Goal: Task Accomplishment & Management: Use online tool/utility

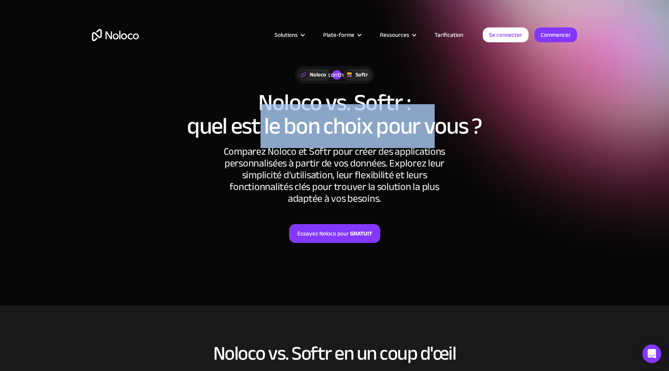
drag, startPoint x: 261, startPoint y: 107, endPoint x: 433, endPoint y: 107, distance: 172.1
click at [433, 107] on font "quel est le bon choix pour vous ?" at bounding box center [334, 126] width 295 height 44
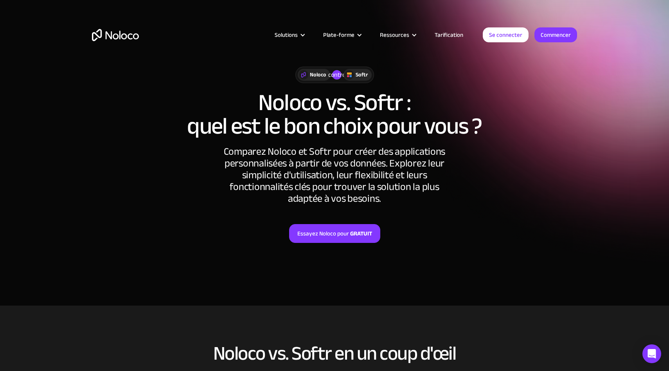
click at [240, 182] on font "Comparez Noloco et Softr pour créer des applications personnalisées à partir de…" at bounding box center [334, 175] width 221 height 66
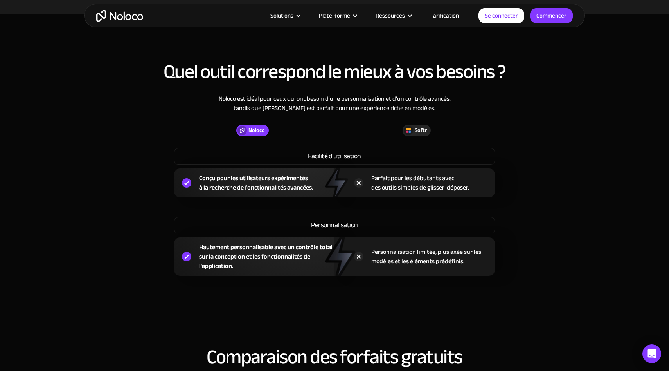
scroll to position [599, 0]
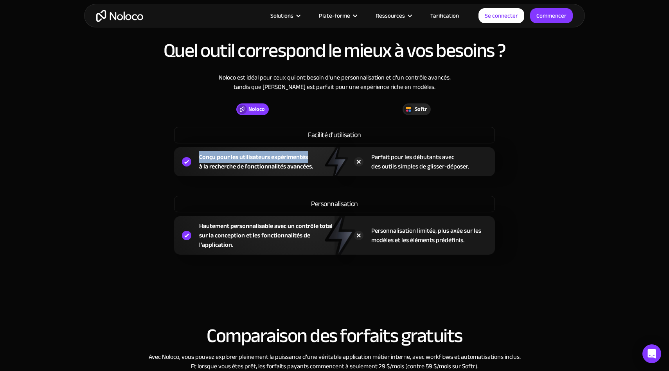
drag, startPoint x: 200, startPoint y: 156, endPoint x: 314, endPoint y: 154, distance: 114.3
click at [315, 155] on div "Conçu pour les utilisateurs expérimentés à la recherche de fonctionnalités avan…" at bounding box center [254, 161] width 160 height 29
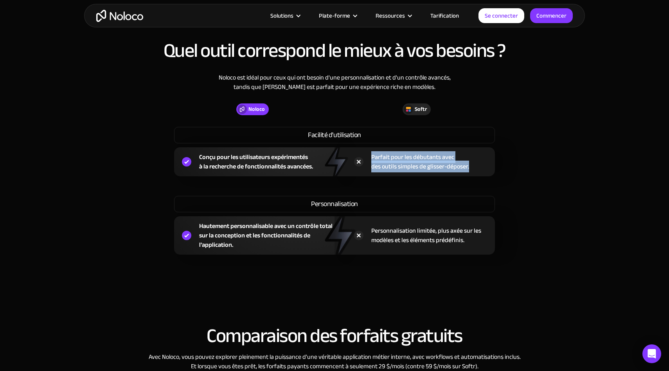
drag, startPoint x: 367, startPoint y: 155, endPoint x: 470, endPoint y: 171, distance: 104.0
click at [470, 171] on div "Parfait pour les débutants avec des outils simples de glisser-déposer." at bounding box center [415, 161] width 160 height 29
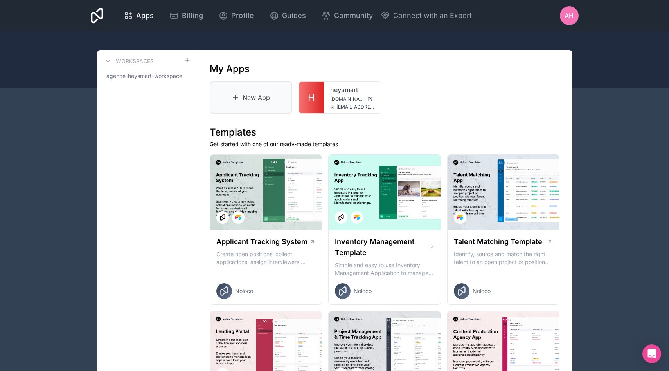
click at [246, 97] on link "New App" at bounding box center [251, 97] width 83 height 32
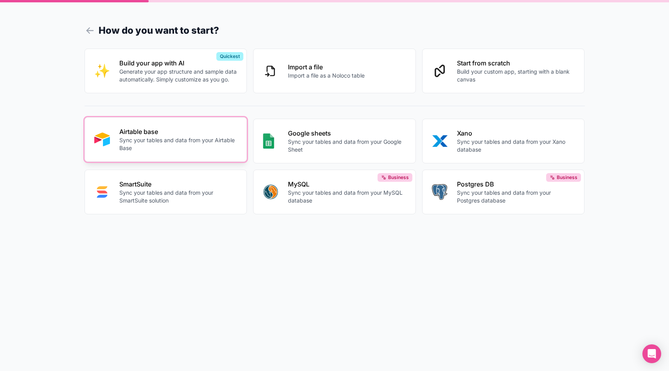
click at [150, 127] on p "Airtable base" at bounding box center [178, 131] width 118 height 9
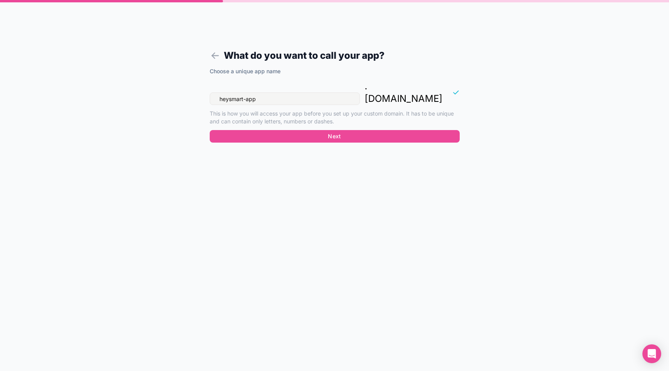
click at [265, 92] on input "heysmart-app" at bounding box center [285, 98] width 150 height 13
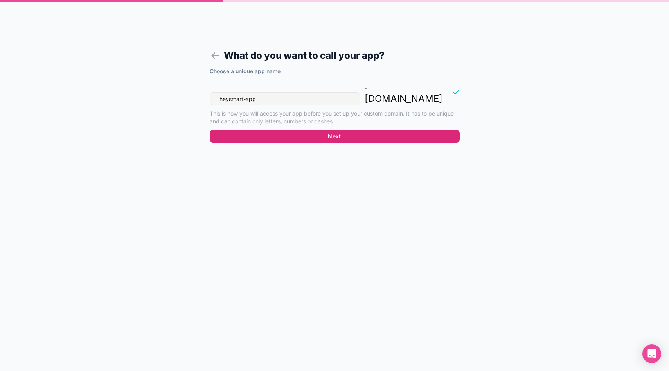
click at [266, 130] on button "Next" at bounding box center [335, 136] width 250 height 13
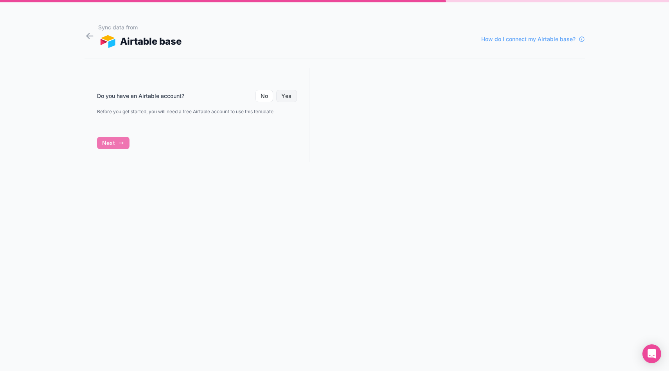
click at [284, 96] on button "Yes" at bounding box center [286, 96] width 20 height 13
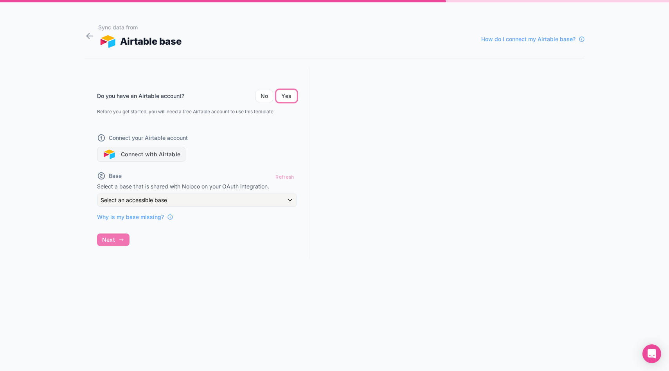
click at [142, 148] on button "Connect with Airtable" at bounding box center [141, 154] width 89 height 15
click at [242, 156] on div "Connect your Airtable account Connect with Airtable" at bounding box center [197, 143] width 200 height 38
click at [119, 221] on div "Do you have an Airtable account? No Yes Before you get started, you will need a…" at bounding box center [197, 163] width 225 height 191
click at [150, 157] on button "Connect with Airtable" at bounding box center [141, 154] width 89 height 15
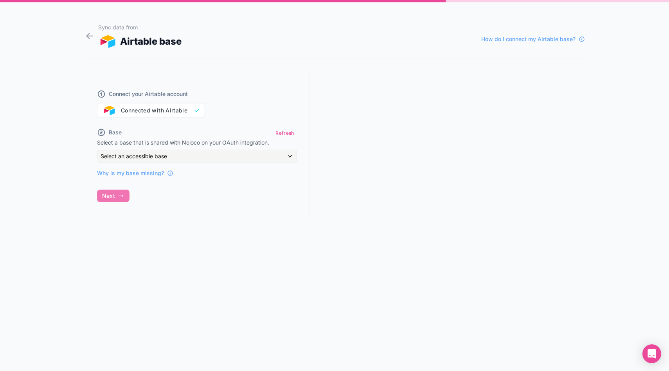
click at [191, 137] on div "Base Refresh" at bounding box center [197, 132] width 200 height 11
click at [147, 159] on span "Select an accessible base" at bounding box center [134, 156] width 67 height 7
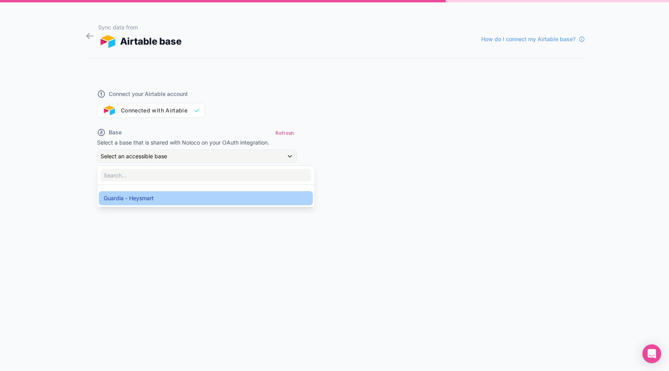
click at [147, 193] on span "Guardia - Heysmart" at bounding box center [129, 197] width 50 height 9
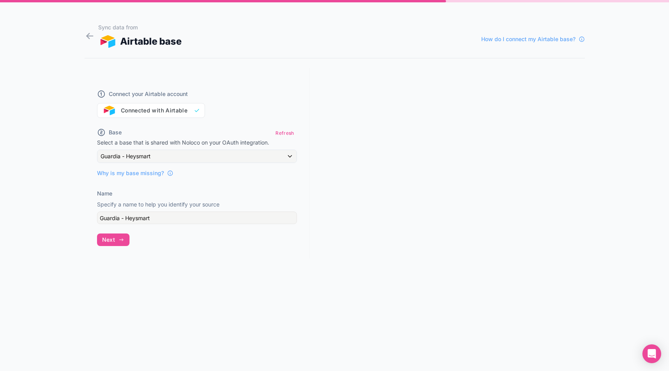
click at [131, 211] on div "Name Specify a name to help you identify your source Guardia - Heysmart" at bounding box center [197, 206] width 200 height 34
click at [114, 243] on span "Next" at bounding box center [108, 239] width 13 height 7
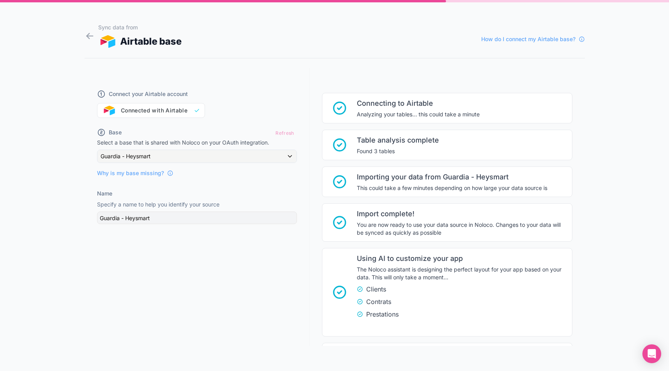
scroll to position [76, 0]
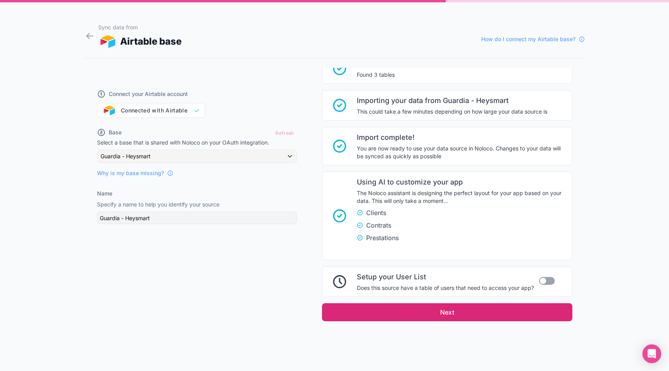
click at [415, 311] on button "Next" at bounding box center [447, 312] width 250 height 18
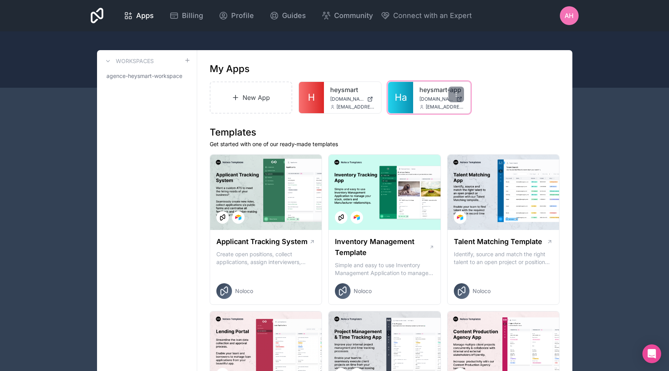
click at [407, 95] on link "Ha" at bounding box center [400, 97] width 25 height 31
